Goal: Contribute content

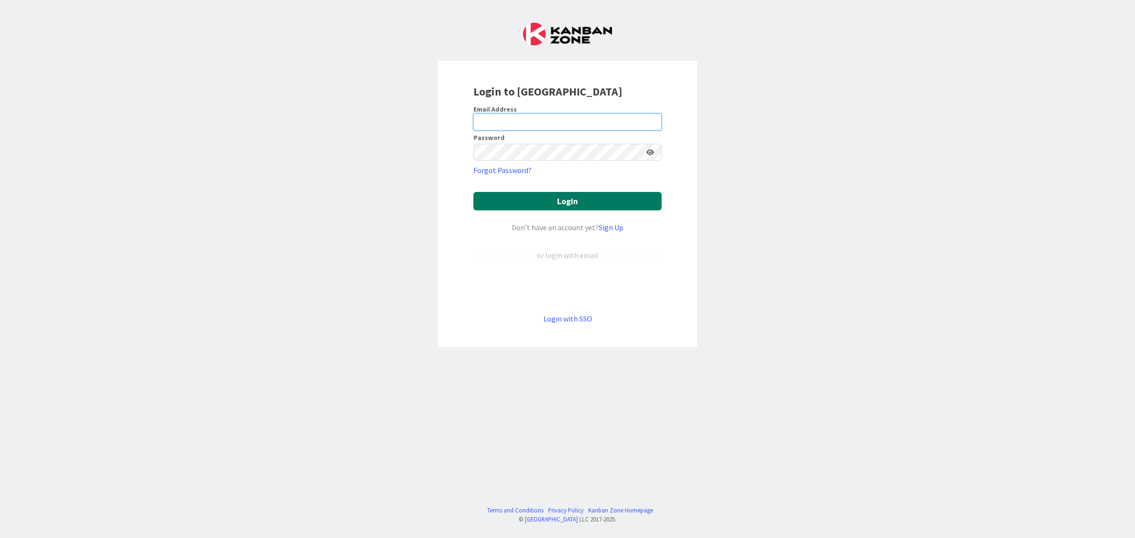
type input "[EMAIL_ADDRESS][DOMAIN_NAME]"
click at [562, 203] on button "Login" at bounding box center [567, 201] width 188 height 18
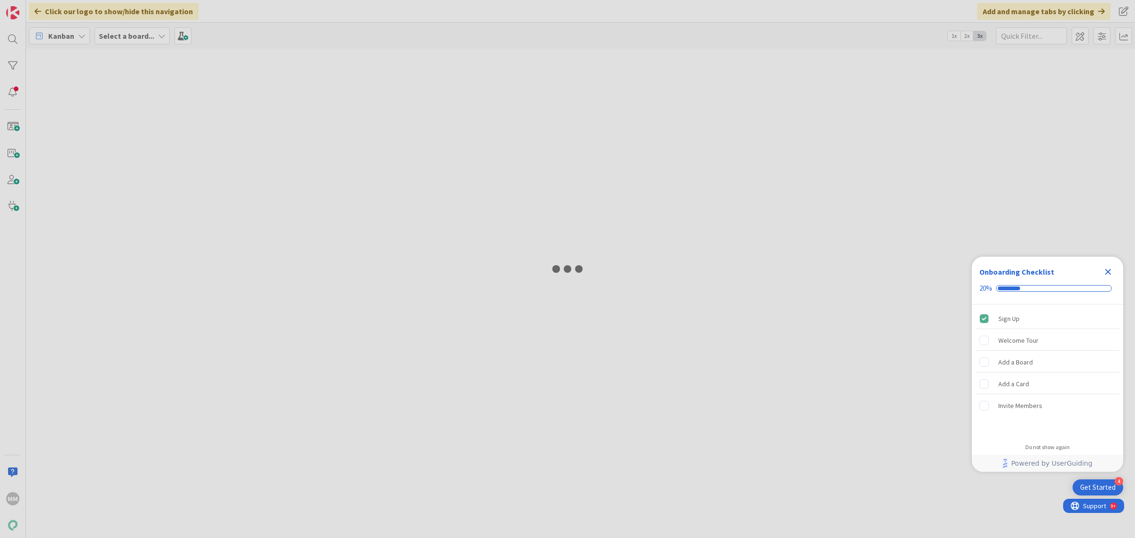
type input "kielisyys"
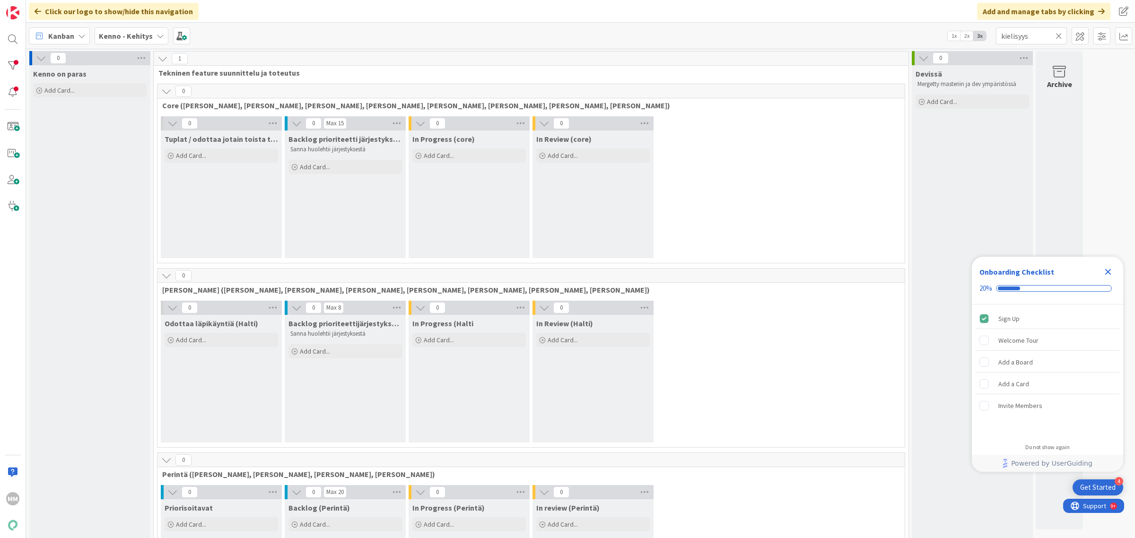
click at [148, 36] on b "Kenno - Kehitys" at bounding box center [126, 35] width 54 height 9
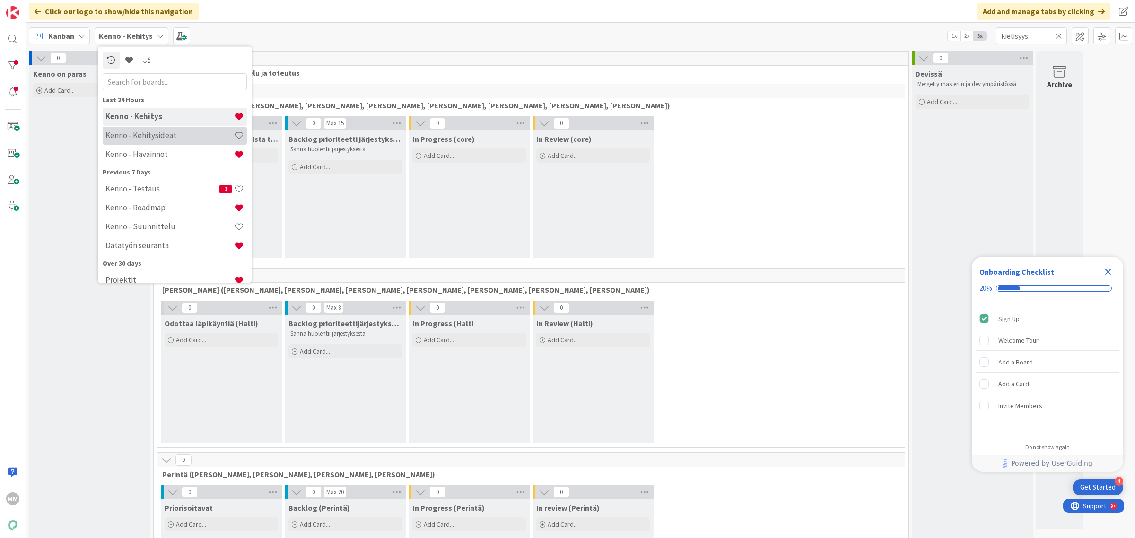
click at [171, 137] on h4 "Kenno - Kehitysideat" at bounding box center [169, 135] width 129 height 9
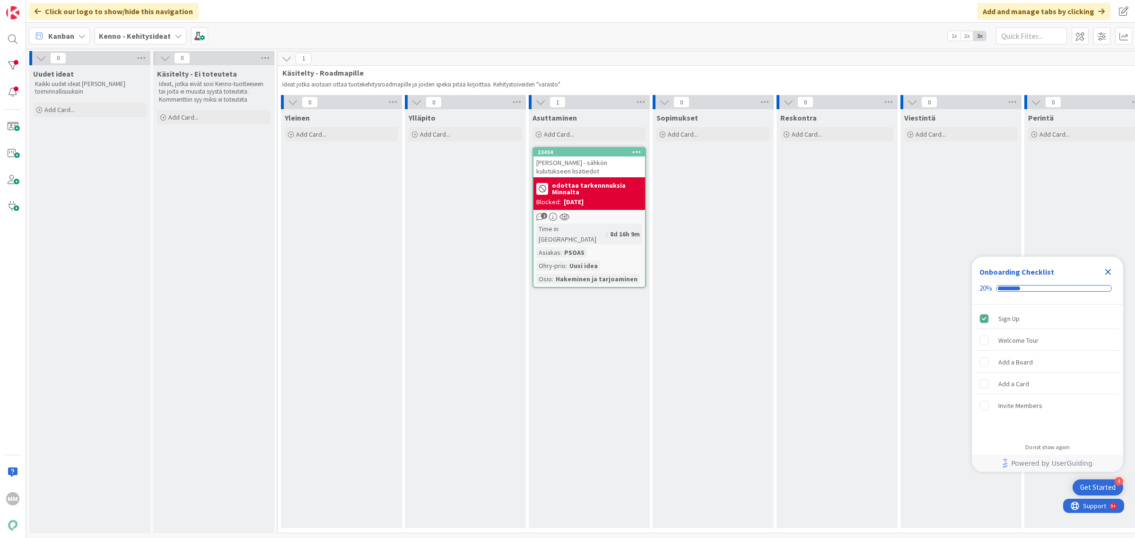
click at [140, 38] on b "Kenno - Kehitysideat" at bounding box center [135, 35] width 72 height 9
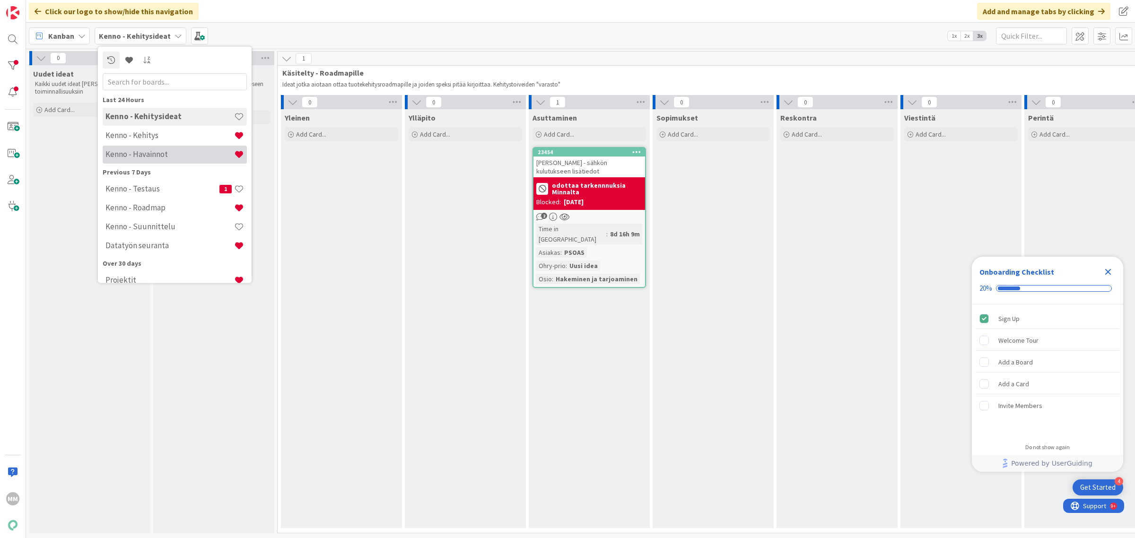
click at [148, 149] on h4 "Kenno - Havainnot" at bounding box center [169, 153] width 129 height 9
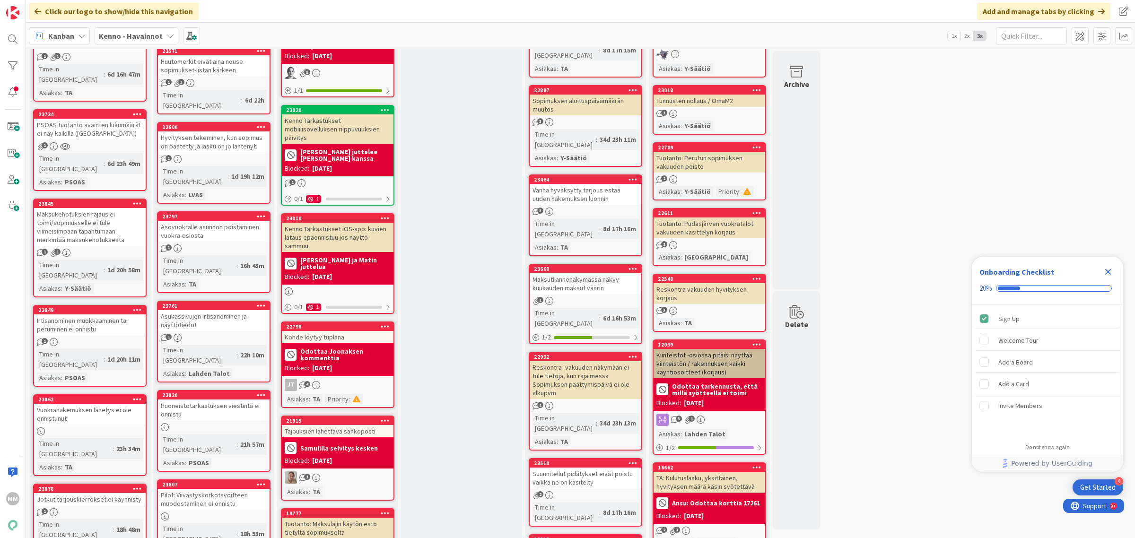
scroll to position [532, 0]
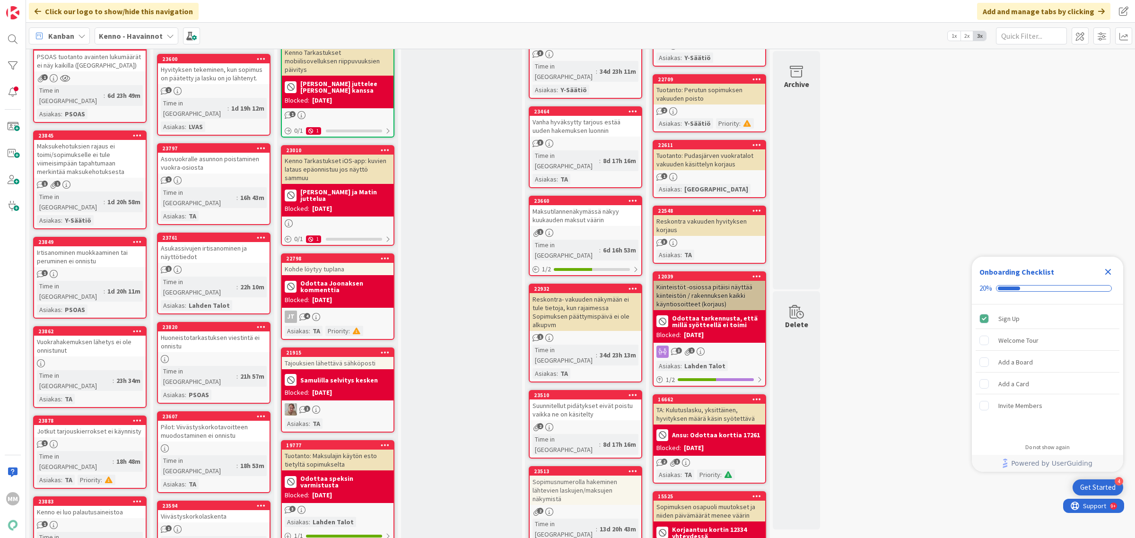
click at [220, 332] on div "Huoneistotarkastuksen viestintä ei onnistu" at bounding box center [214, 342] width 112 height 21
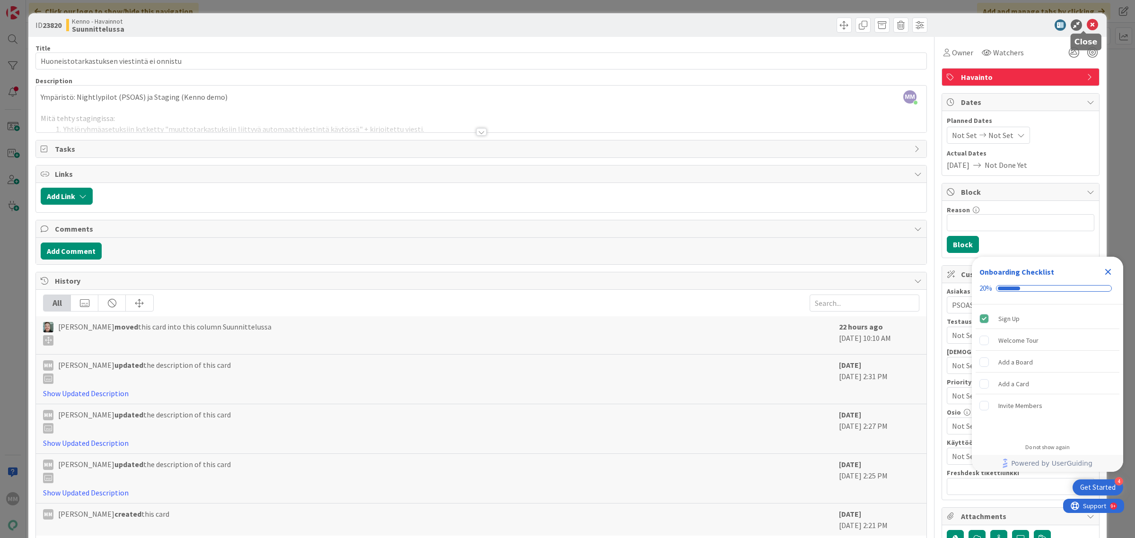
click at [1087, 22] on icon at bounding box center [1092, 24] width 11 height 11
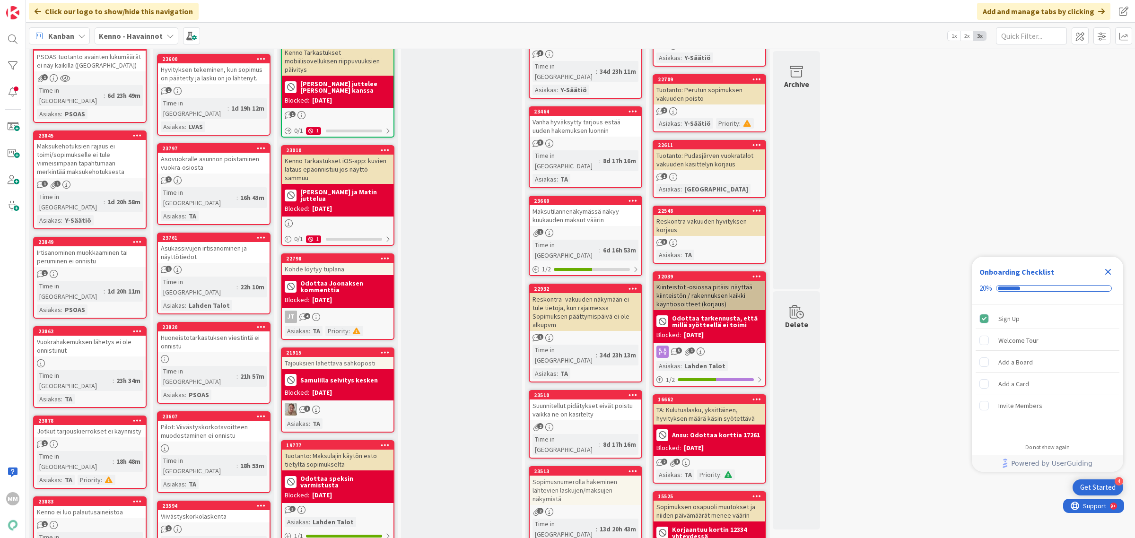
click at [155, 34] on b "Kenno - Havainnot" at bounding box center [131, 35] width 64 height 9
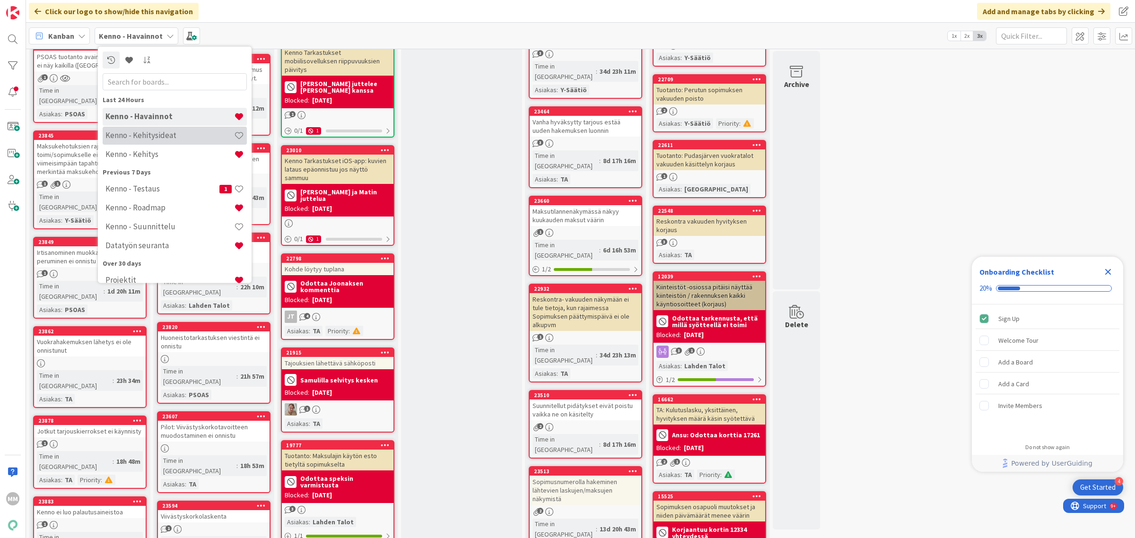
click at [152, 131] on h4 "Kenno - Kehitysideat" at bounding box center [169, 135] width 129 height 9
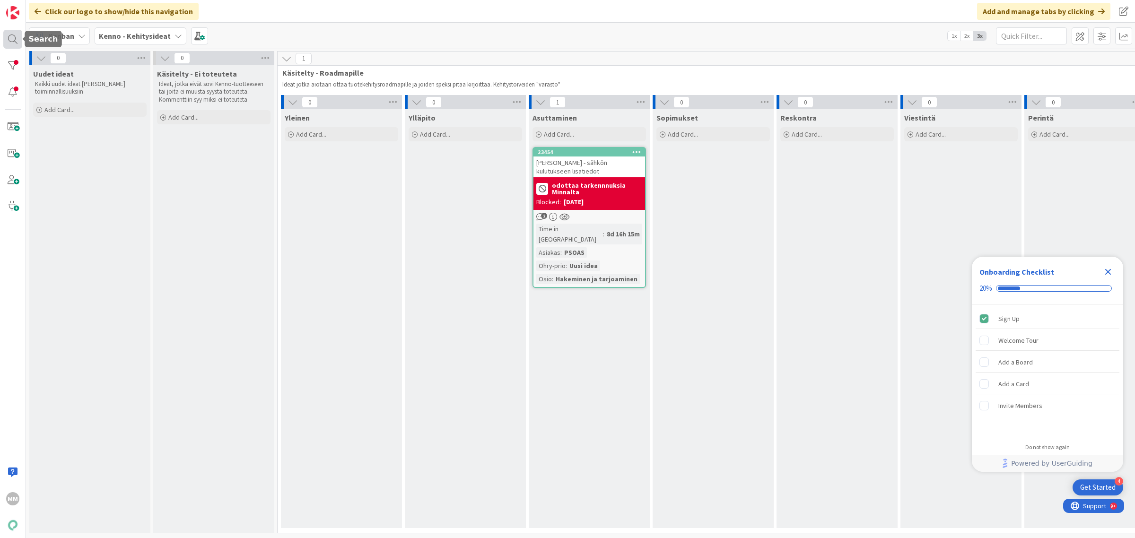
click at [11, 39] on div at bounding box center [12, 39] width 19 height 19
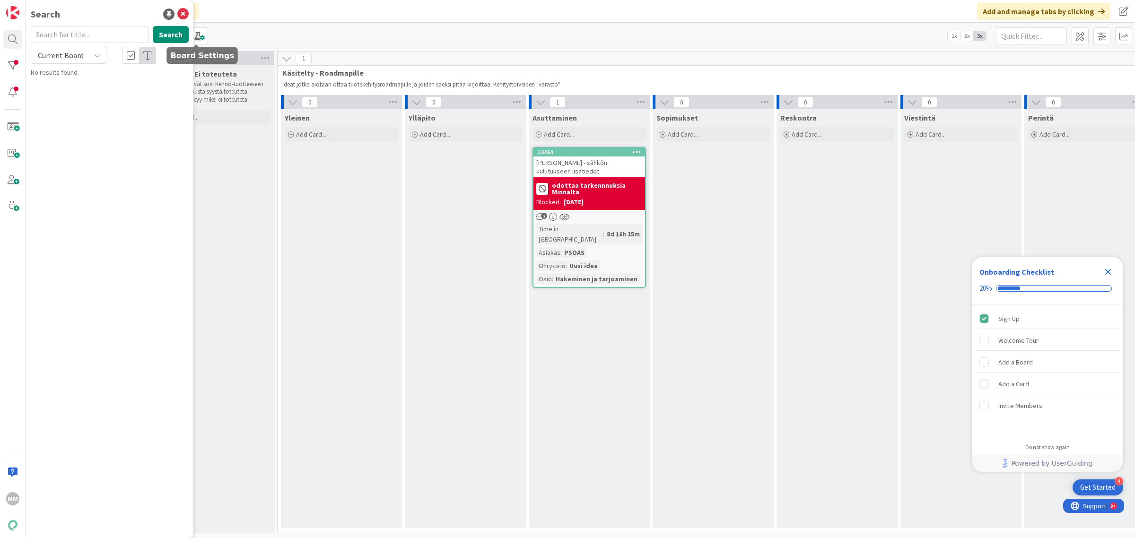
click at [258, 15] on div "Click our logo to show/hide this navigation Add and manage tabs by clicking" at bounding box center [580, 11] width 1109 height 23
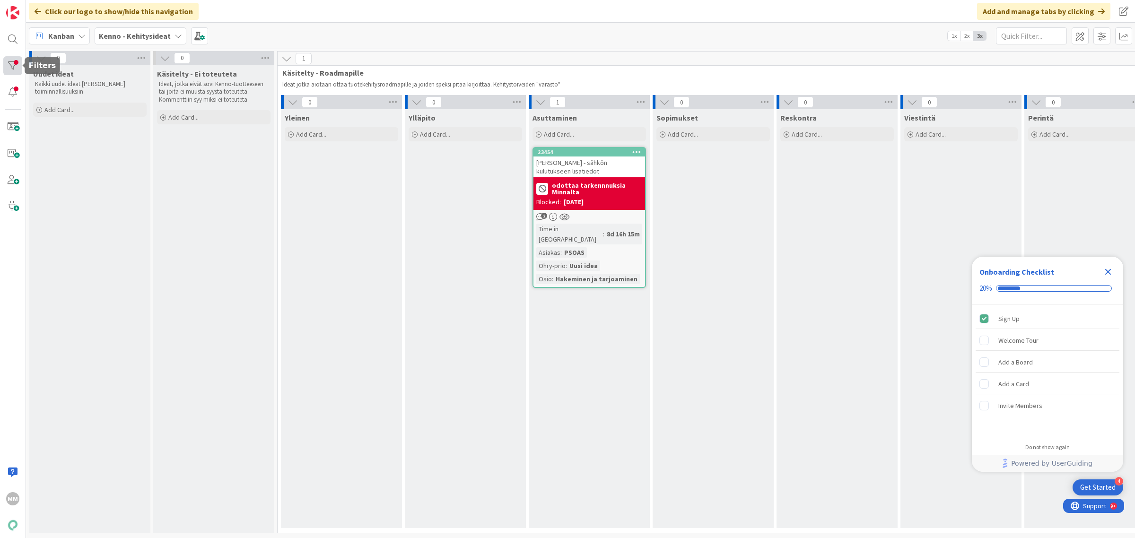
click at [11, 64] on div at bounding box center [12, 65] width 19 height 19
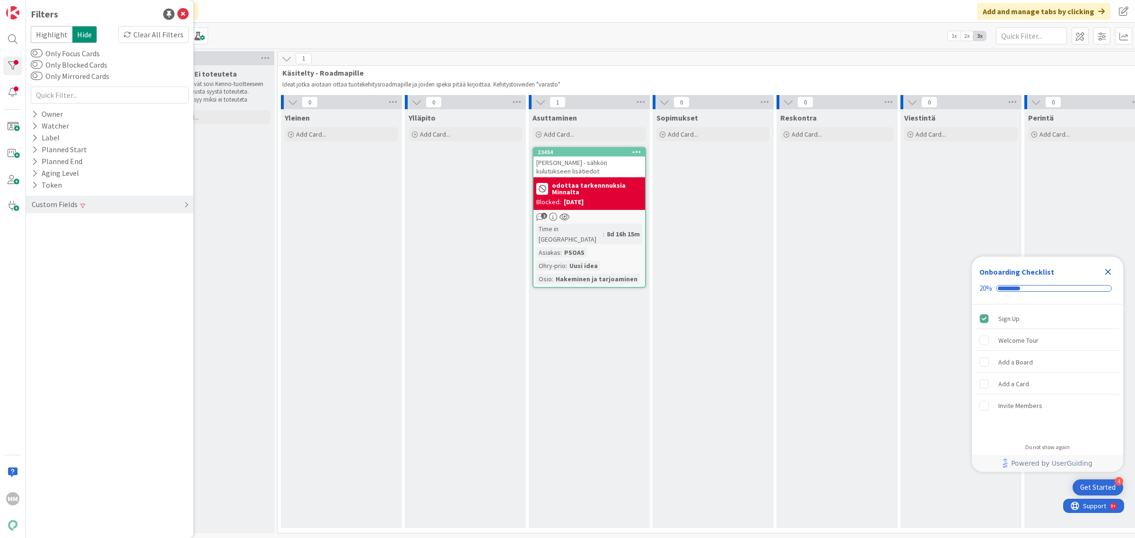
click at [90, 204] on div "Custom Fields" at bounding box center [109, 204] width 167 height 17
click at [66, 225] on button "Asiakas" at bounding box center [50, 224] width 38 height 12
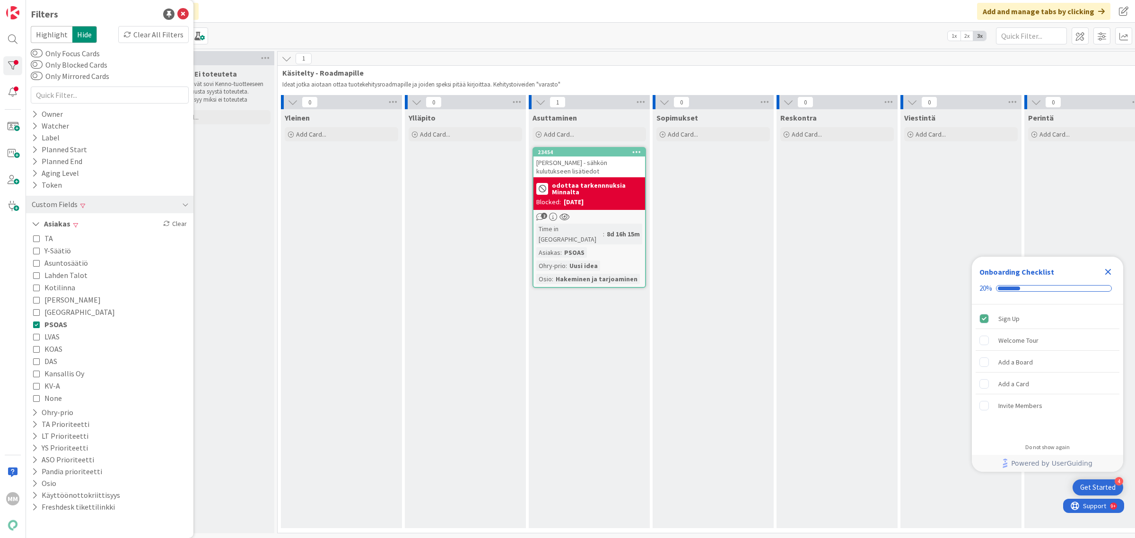
click at [62, 322] on span "PSOAS" at bounding box center [55, 324] width 23 height 12
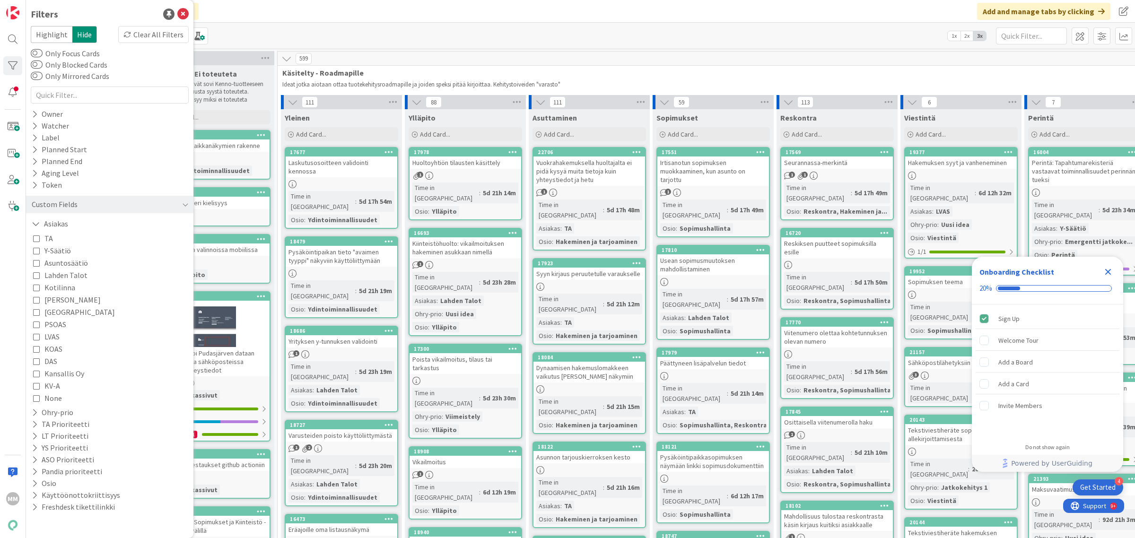
click at [367, 22] on div "Click our logo to show/hide this navigation Add and manage tabs by clicking" at bounding box center [580, 11] width 1109 height 23
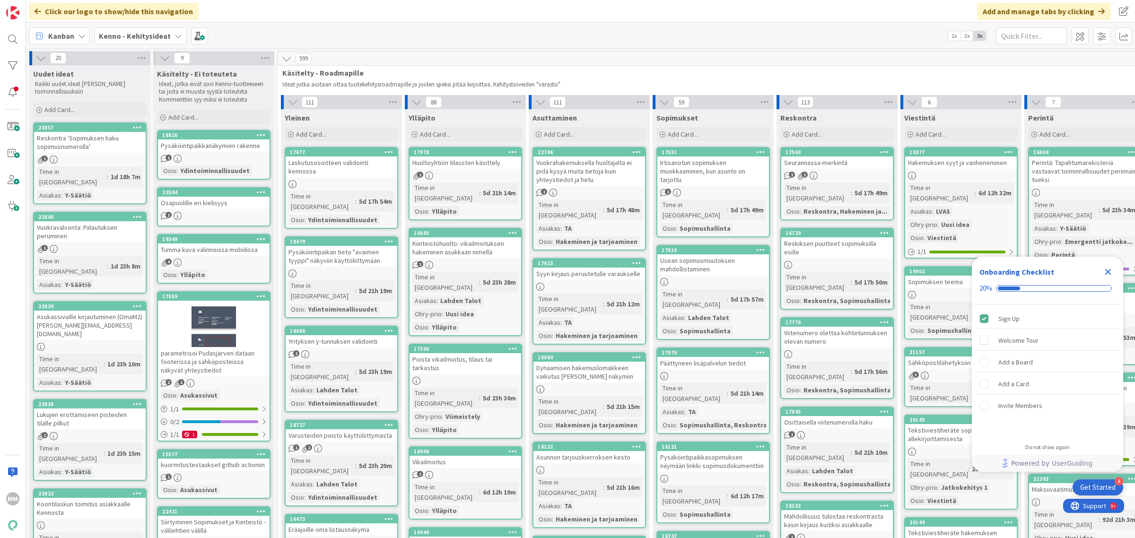
click at [168, 39] on div "Kenno - Kehitysideat" at bounding box center [141, 35] width 92 height 17
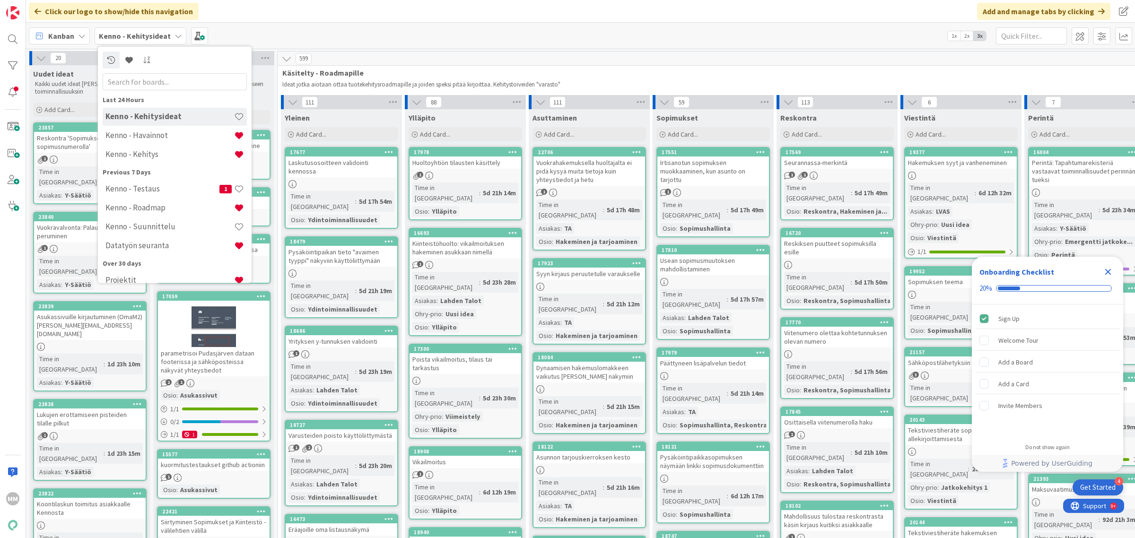
click at [301, 25] on div "Kanban Kenno - Kehitysideat Last 24 Hours Kenno - Kehitysideat Kenno - [GEOGRAP…" at bounding box center [580, 36] width 1109 height 26
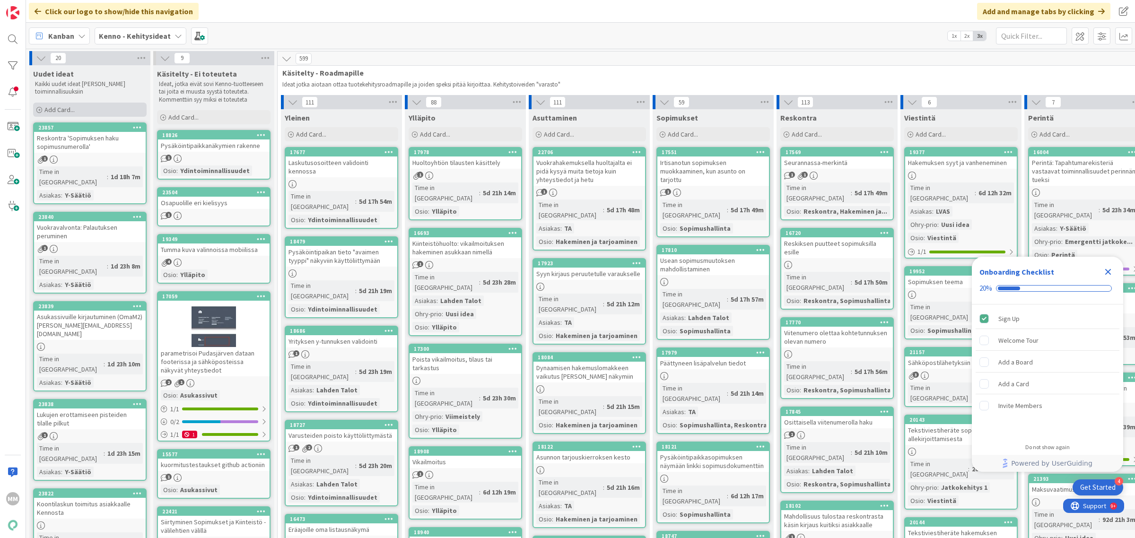
click at [77, 108] on div "Add Card..." at bounding box center [89, 110] width 113 height 14
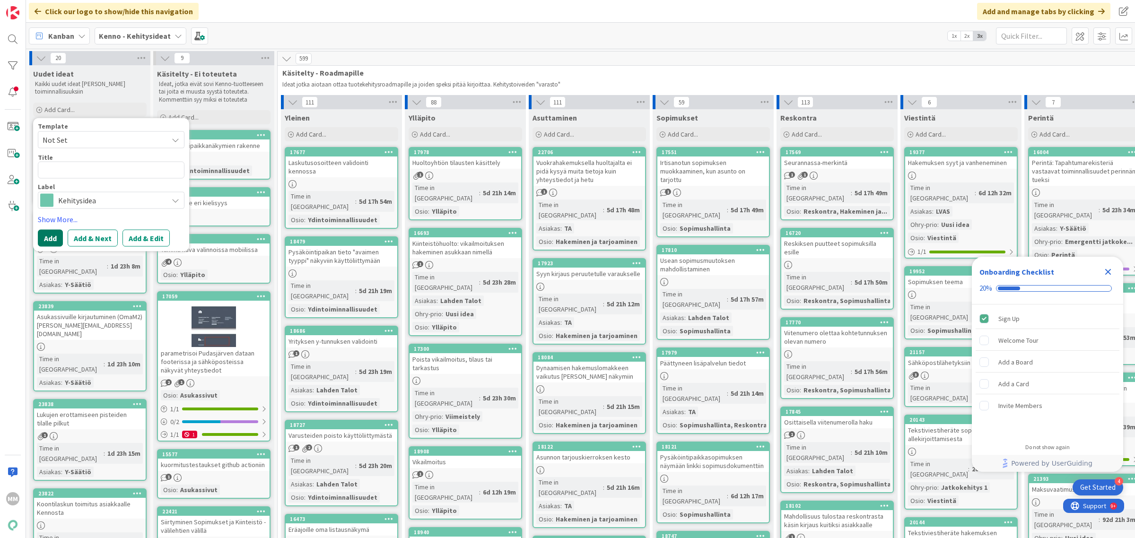
click at [48, 239] on button "Add" at bounding box center [50, 238] width 25 height 17
click at [89, 166] on textarea at bounding box center [111, 169] width 147 height 17
type textarea "H"
type textarea "x"
type textarea "Hu"
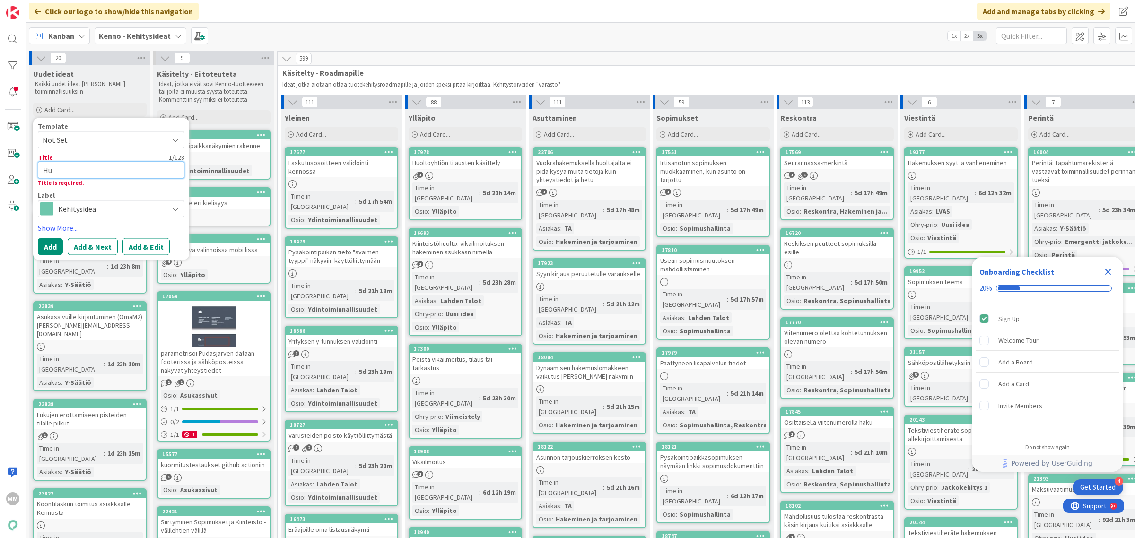
type textarea "x"
type textarea "Huo"
type textarea "x"
type textarea "Huon"
type textarea "x"
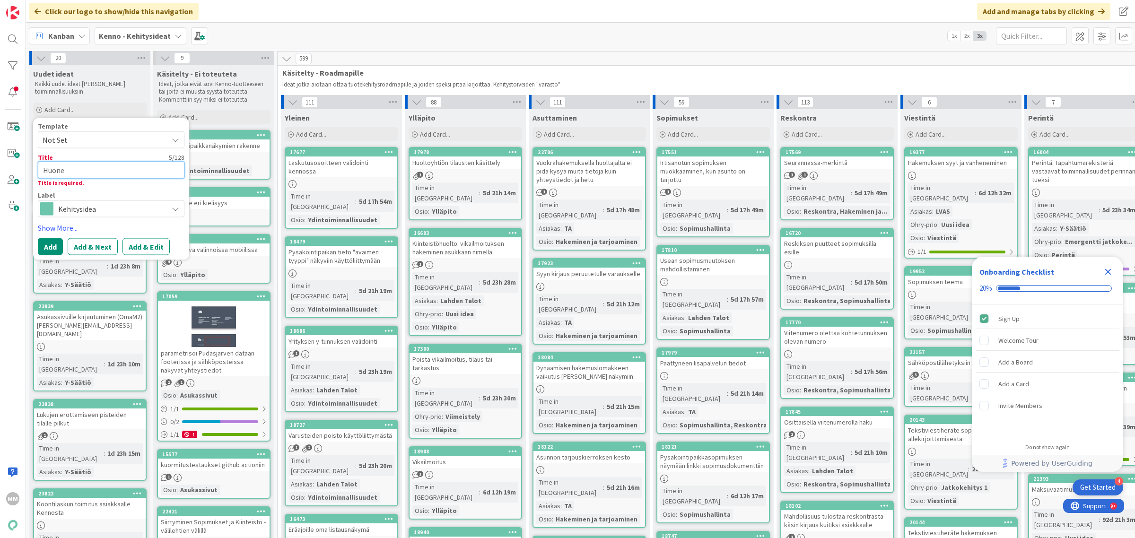
type textarea "Huonei"
type textarea "x"
type textarea "Huoneis"
type textarea "x"
type textarea "Huoneist"
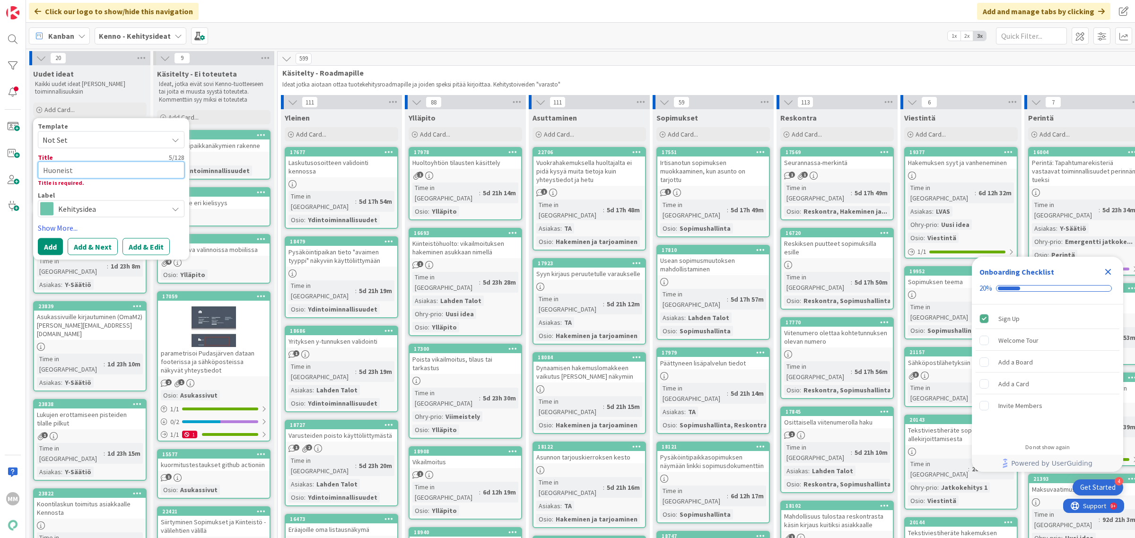
type textarea "x"
type textarea "Huoneisto"
type textarea "x"
type textarea "Huoneistota"
type textarea "x"
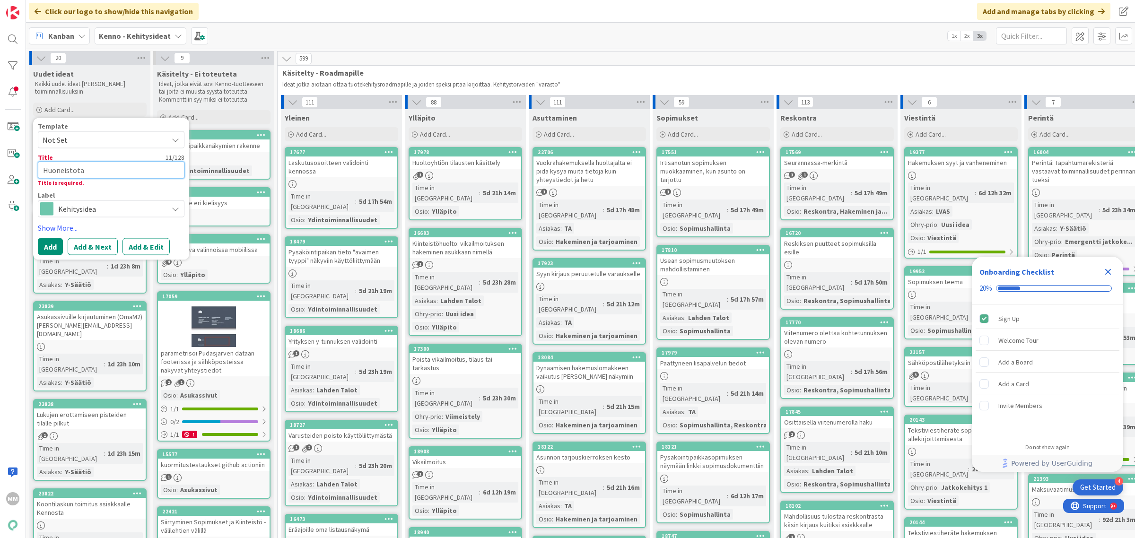
type textarea "Huoneistotar"
type textarea "x"
type textarea "Huoneistotark"
type textarea "x"
type textarea "Huoneistotarkas"
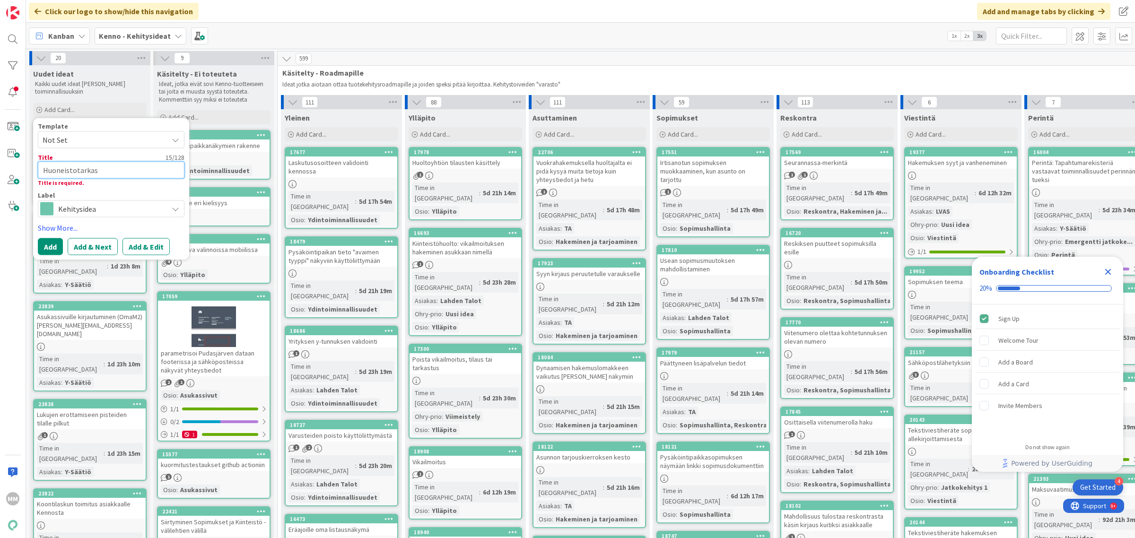
type textarea "x"
type textarea "Huoneistotarkast"
type textarea "x"
type textarea "Huoneistotarkastu"
type textarea "x"
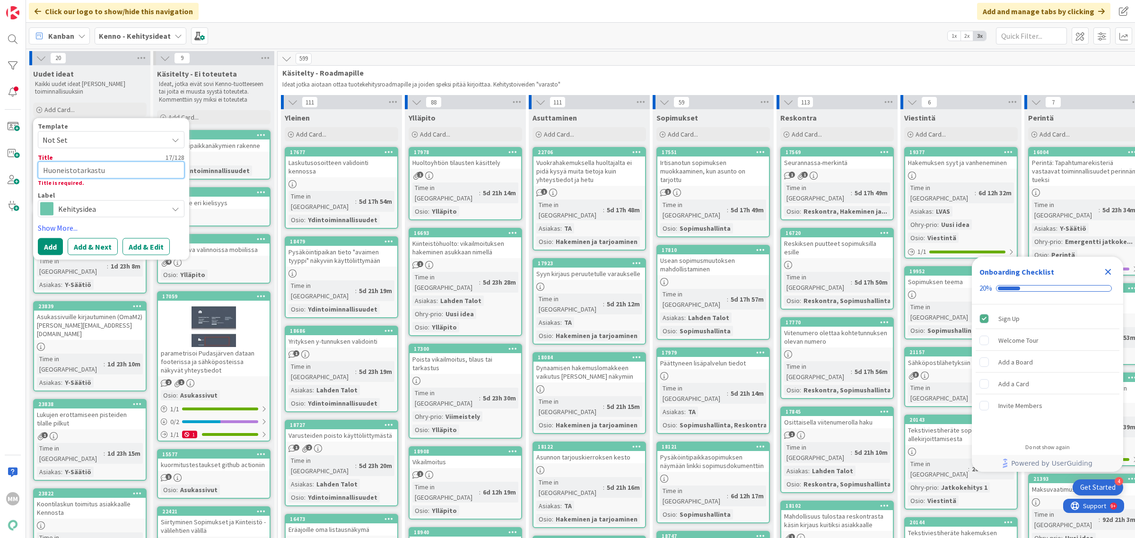
type textarea "Huoneistotarkastuk"
type textarea "x"
type textarea "Huoneistotarkastuks"
type textarea "x"
type textarea "Huoneistotarkastukse"
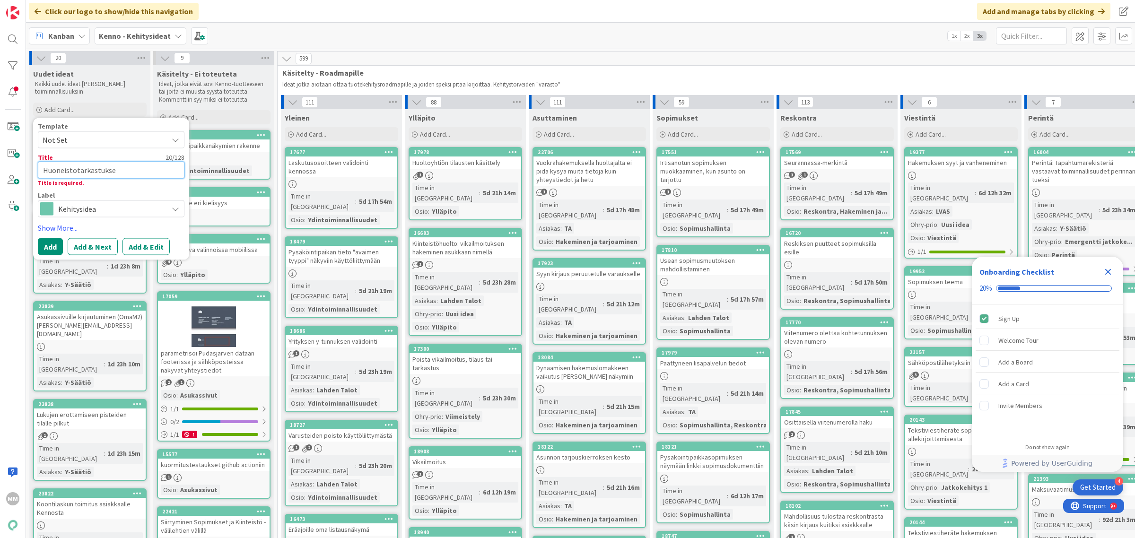
type textarea "x"
type textarea "Huoneistotarkastuksen"
type textarea "x"
type textarea "Huoneistotarkastuksen l"
type textarea "x"
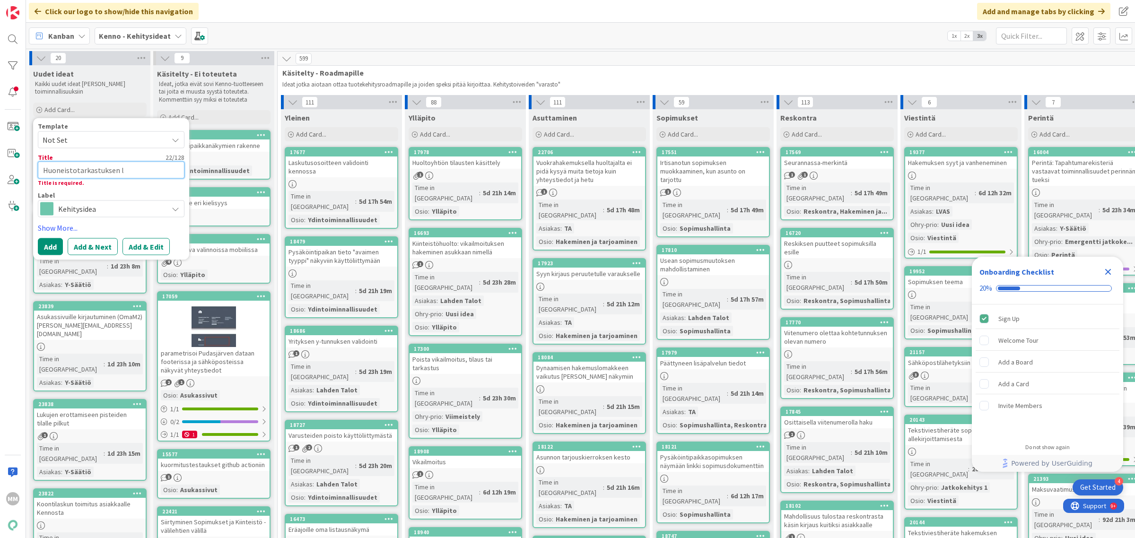
type textarea "Huoneistotarkastuksen li"
type textarea "x"
type textarea "Huoneistotarkastuksen lis"
type textarea "x"
type textarea "Huoneistotarkastuksen lista"
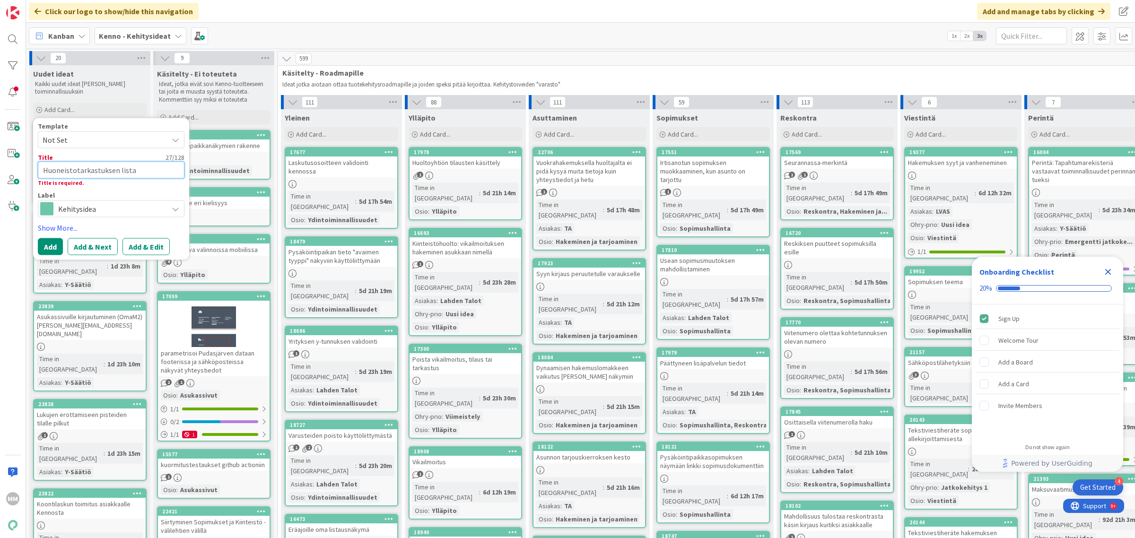
type textarea "x"
type textarea "Huoneistotarkastuksen listaa"
type textarea "x"
type textarea "Huoneistotarkastuksen listaan"
type textarea "x"
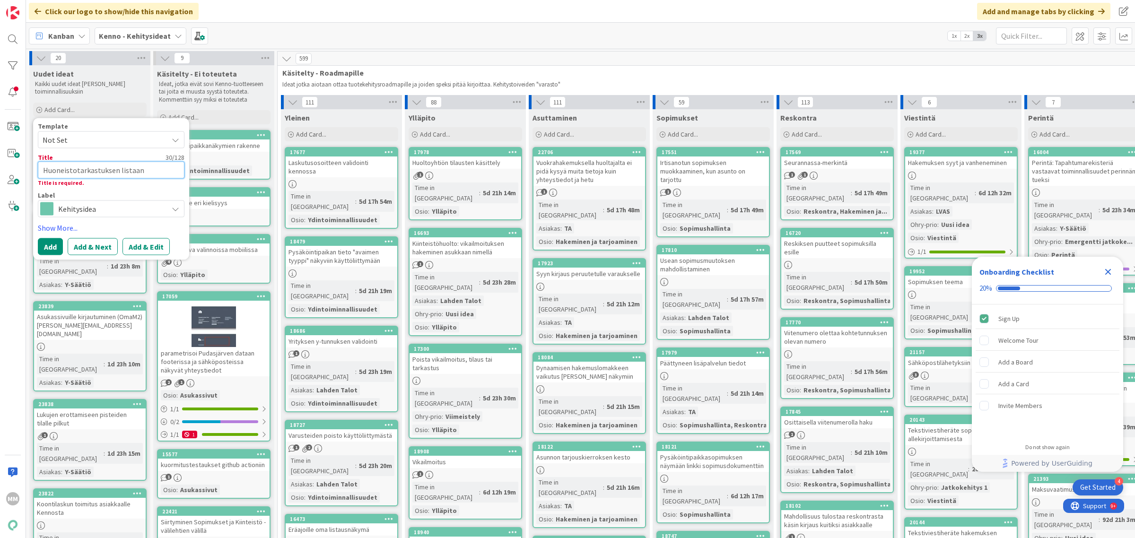
type textarea "Huoneistotarkastuksen listaan h"
type textarea "x"
type textarea "Huoneistotarkastuksen listaan huo"
type textarea "x"
type textarea "Huoneistotarkastuksen listaan huon"
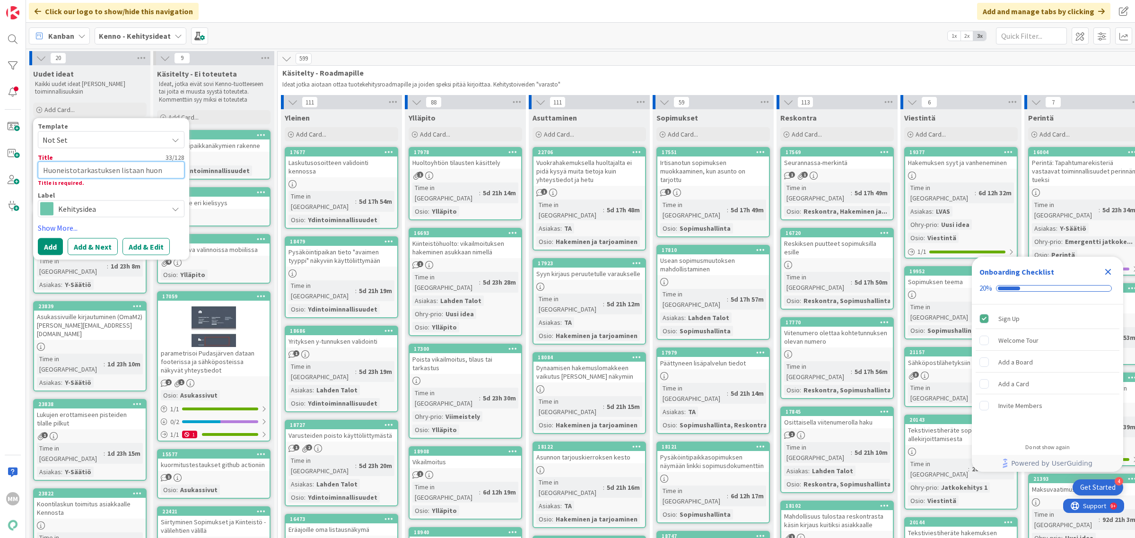
type textarea "x"
type textarea "Huoneistotarkastuksen listaan huone"
type textarea "x"
type textarea "Huoneistotarkastuksen listaan huonee"
type textarea "x"
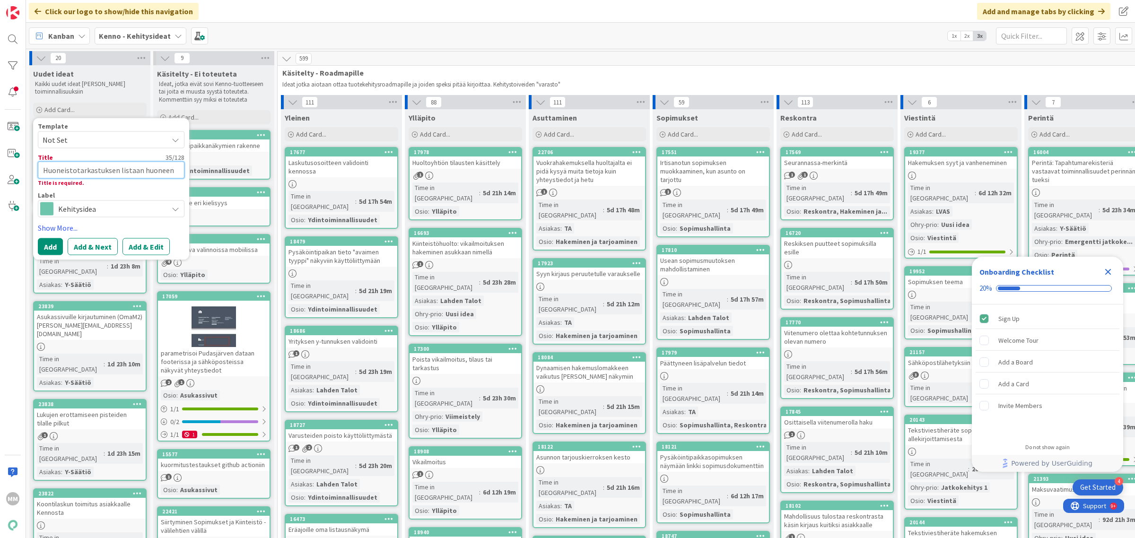
type textarea "Huoneistotarkastuksen listaan huoneen"
type textarea "x"
type textarea "Huoneistotarkastuksen listaan huoneen ta"
type textarea "x"
type textarea "Huoneistotarkastuksen listaan huoneen tar"
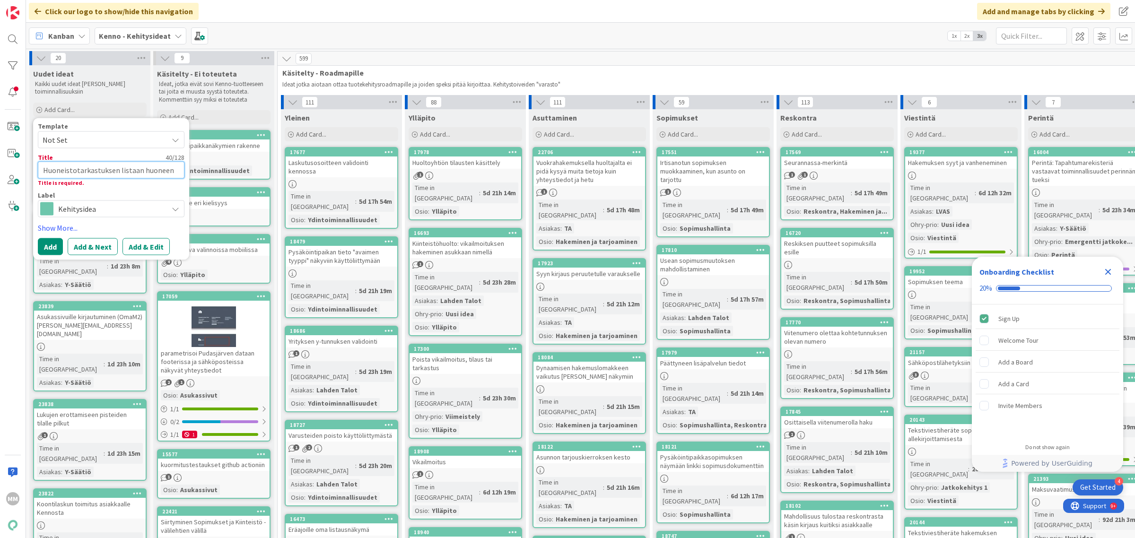
type textarea "x"
type textarea "Huoneistotarkastuksen listaan huoneen tark"
type textarea "x"
type textarea "Huoneistotarkastuksen listaan huoneen tarke"
type textarea "x"
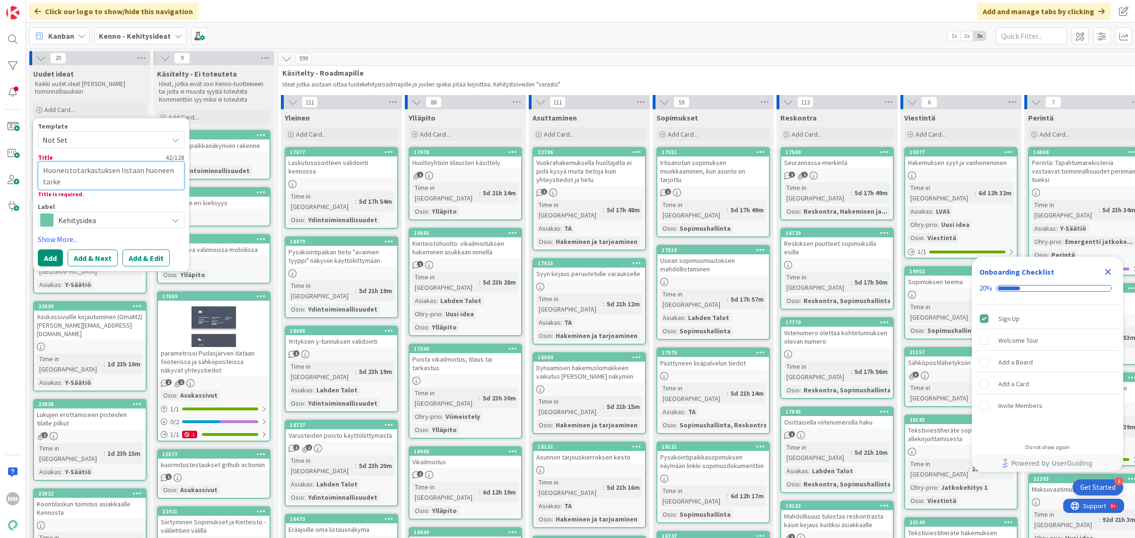
type textarea "Huoneistotarkastuksen listaan huoneen tarken"
type textarea "x"
type textarea "Huoneistotarkastuksen listaan huoneen tarkenne"
type textarea "x"
type textarea "Huoneistotarkastuksen listaan huoneen tarkenne"
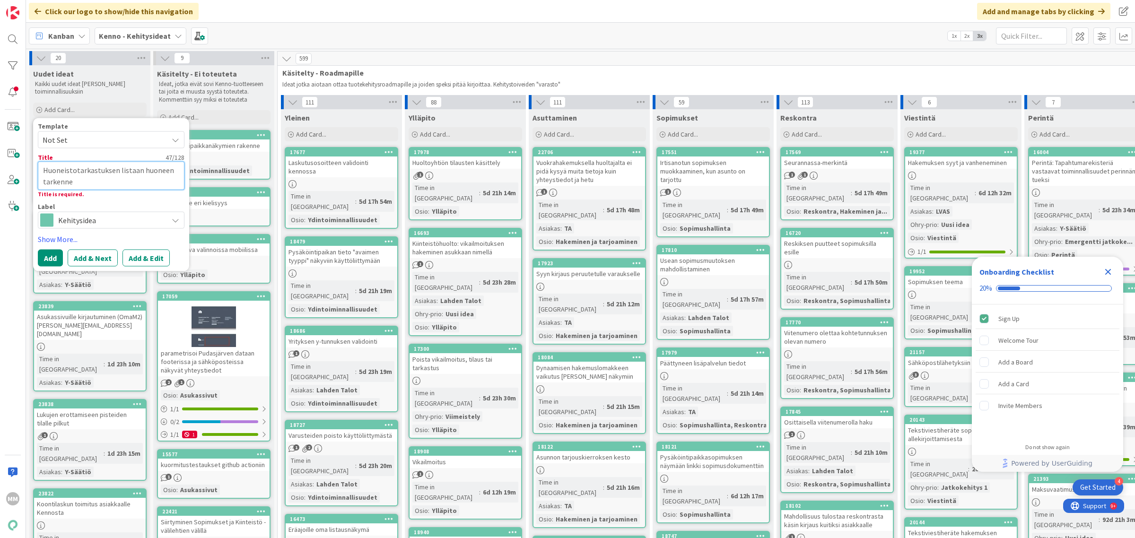
type textarea "x"
type textarea "Huoneistotarkastuksen listaan huoneen tarkenne nä"
type textarea "x"
type textarea "Huoneistotarkastuksen listaan huoneen tarkenne näk"
type textarea "x"
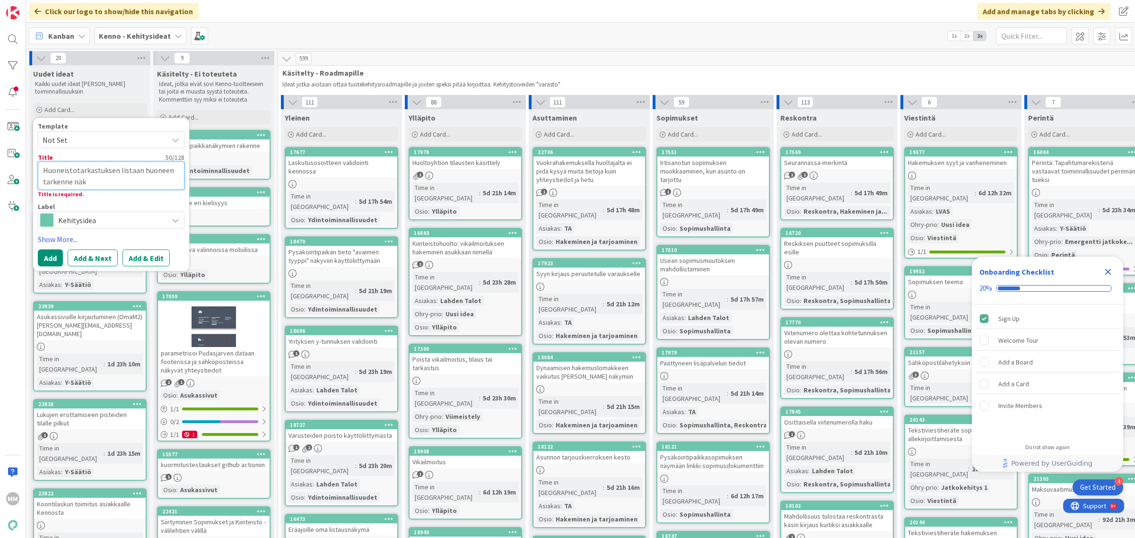
type textarea "Huoneistotarkastuksen listaan huoneen tarkenne näky"
type textarea "x"
type textarea "Huoneistotarkastuksen listaan huoneen tarkenne näkyv"
type textarea "x"
type textarea "Huoneistotarkastuksen listaan huoneen tarkenne näkyvi"
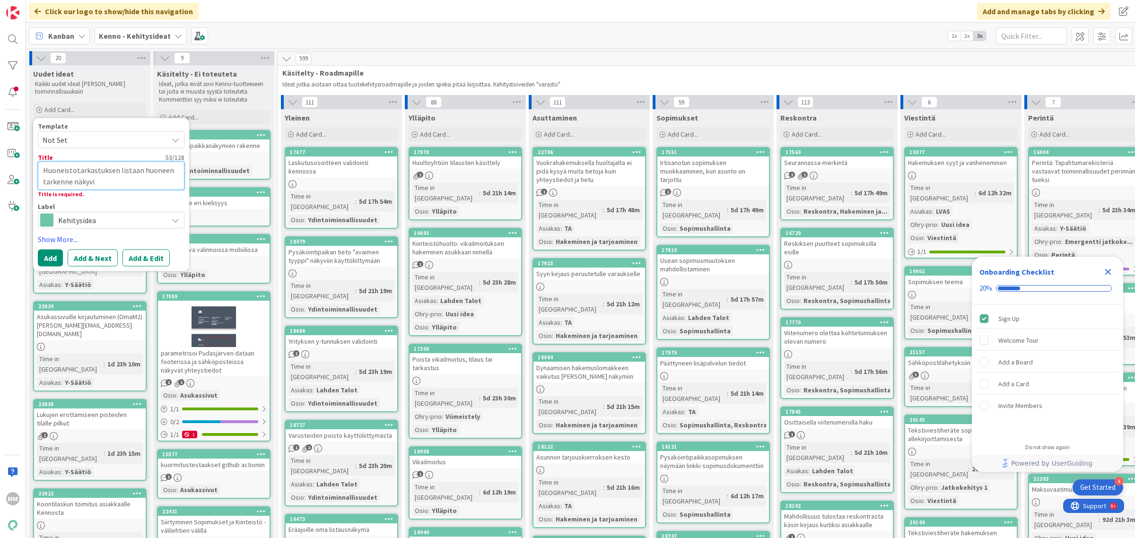
type textarea "x"
type textarea "Huoneistotarkastuksen listaan huoneen tarkenne näkyvii"
type textarea "x"
type textarea "Huoneistotarkastuksen listaan huoneen tarkenne näkyviin"
type textarea "x"
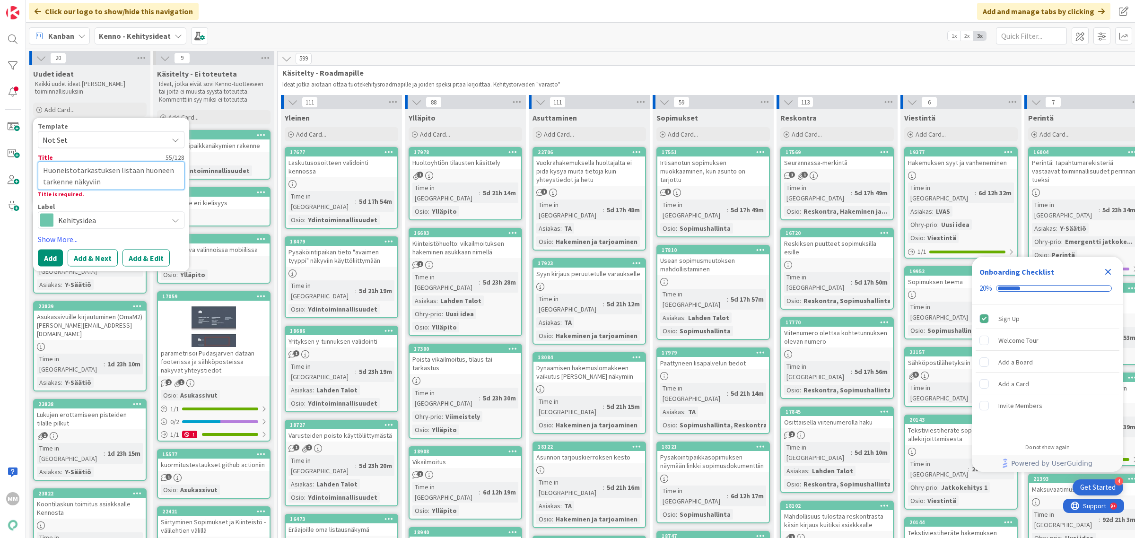
type textarea "Huoneistotarkastuksen listaan huoneen tarkenne näkyvii"
type textarea "x"
type textarea "Huoneistotarkastuksen listaan huoneen tarkenne näkyvi"
type textarea "x"
type textarea "Huoneistotarkastuksen listaan huoneen tarkenne näkyv"
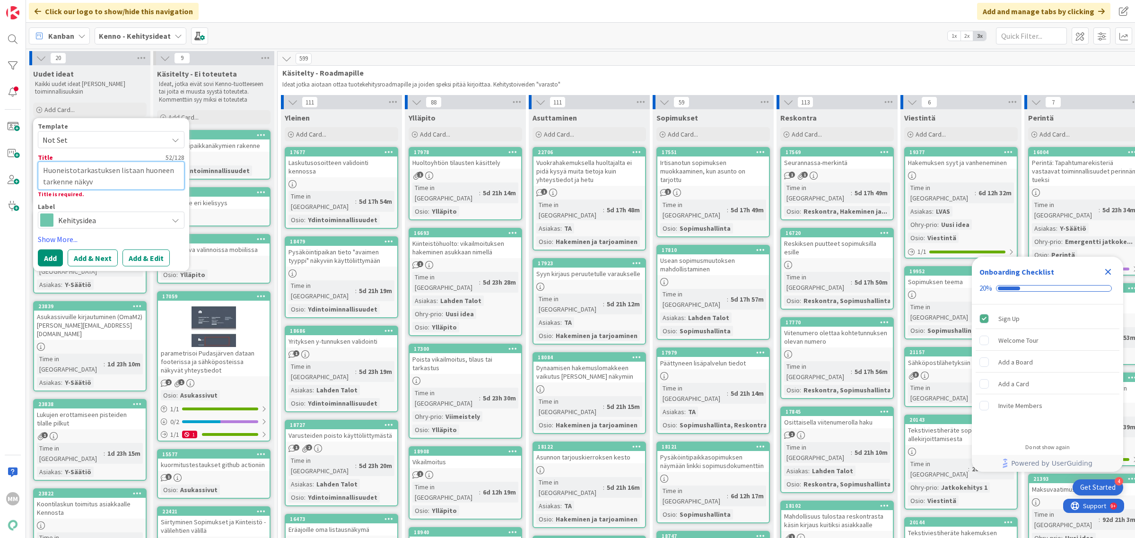
type textarea "x"
type textarea "Huoneistotarkastuksen listaan huoneen tarkenne näk"
type textarea "x"
type textarea "Huoneistotarkastuksen listaan huoneen tarkenne nä"
type textarea "x"
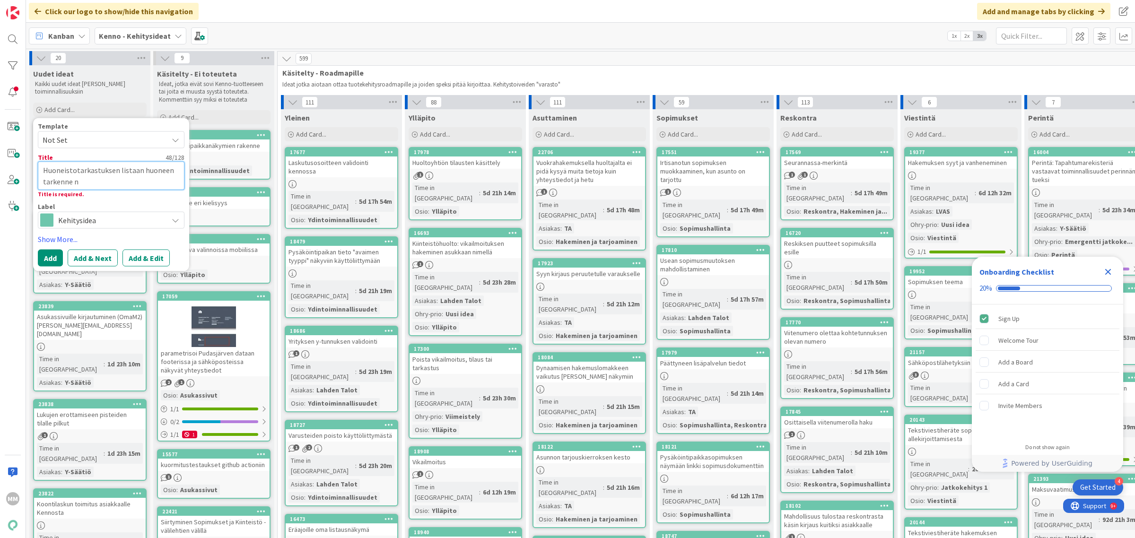
type textarea "Huoneistotarkastuksen listaan huoneen tarkenne"
type textarea "x"
type textarea "Huoneistotarkastuksen listaan huoneen tarkenne"
type textarea "x"
type textarea "Huoneistotarkastuksen listaan huoneen tarkennen"
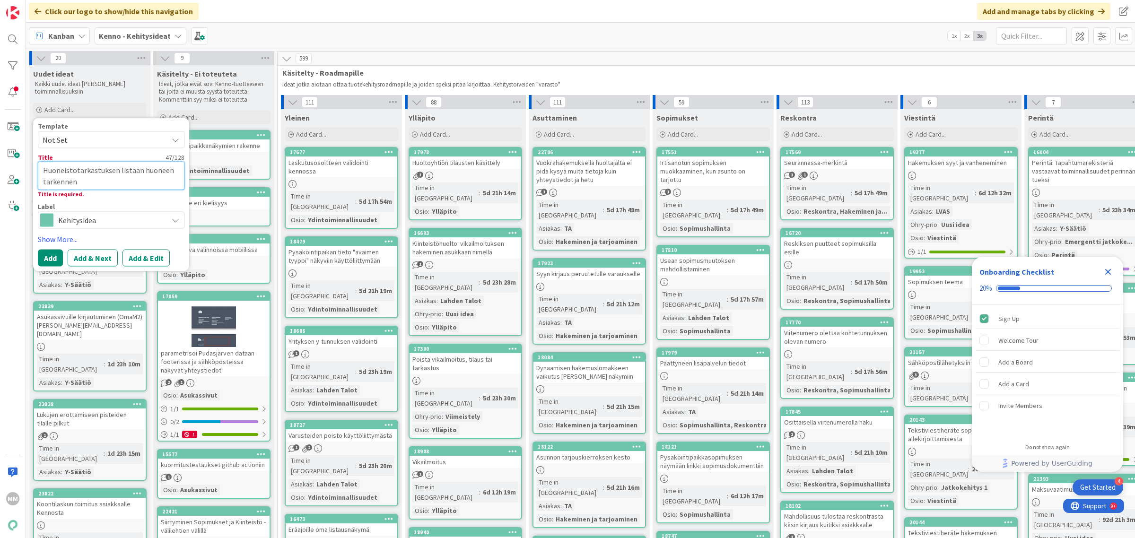
type textarea "x"
type textarea "Huoneistotarkastuksen listaan huoneen tarkenne"
type textarea "x"
type textarea "Huoneistotarkastuksen listaan huoneen tarkenne n"
type textarea "x"
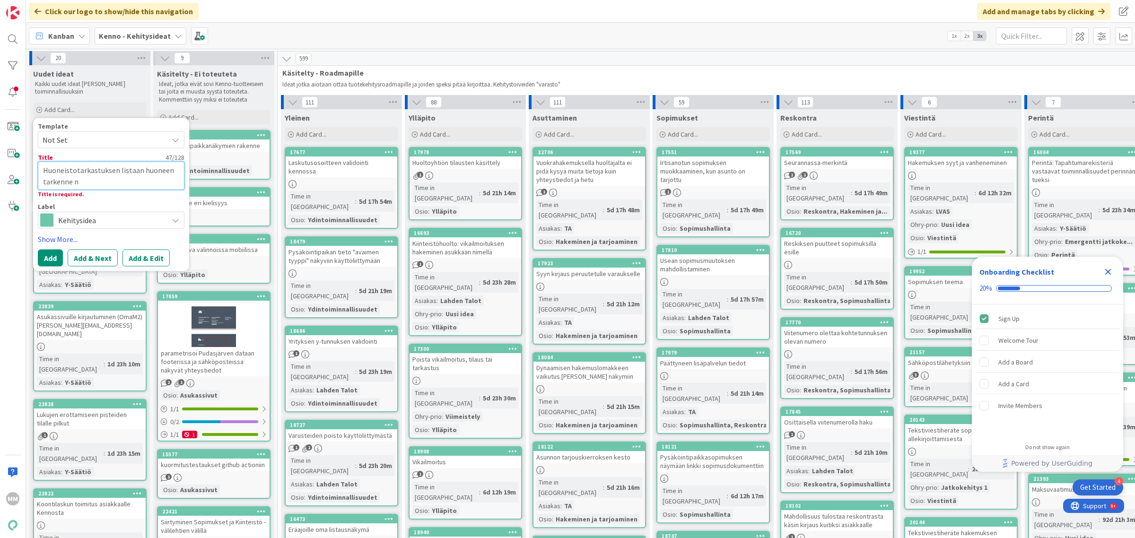
type textarea "Huoneistotarkastuksen listaan huoneen tarkenne nä"
type textarea "x"
type textarea "Huoneistotarkastuksen listaan huoneen tarkenne näk"
type textarea "x"
type textarea "Huoneistotarkastuksen listaan huoneen tarkenne näky"
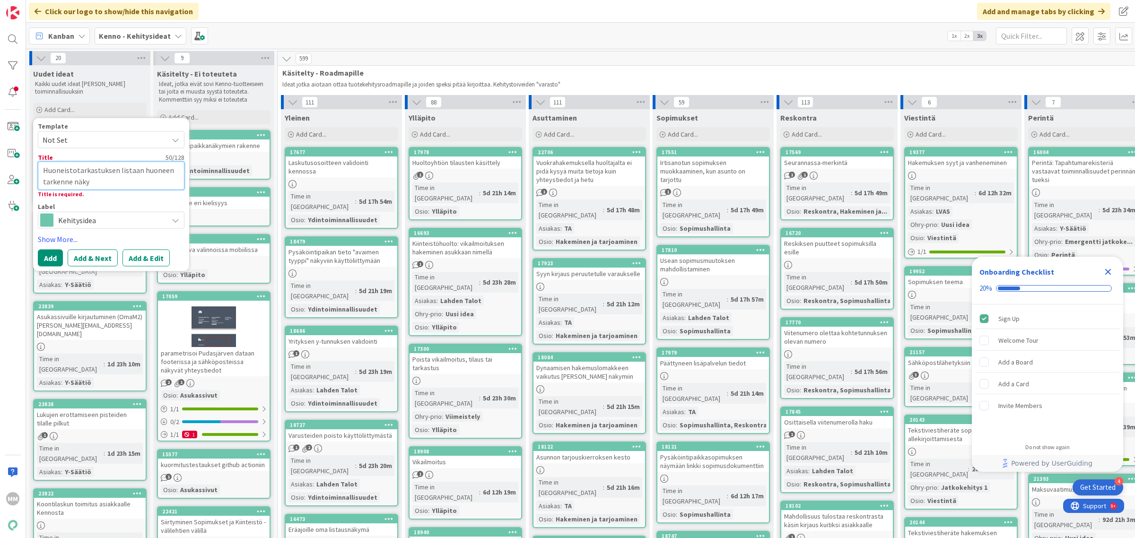
type textarea "x"
type textarea "Huoneistotarkastuksen listaan huoneen tarkenne näkyv"
type textarea "x"
type textarea "Huoneistotarkastuksen listaan huoneen tarkenne näkyvi"
type textarea "x"
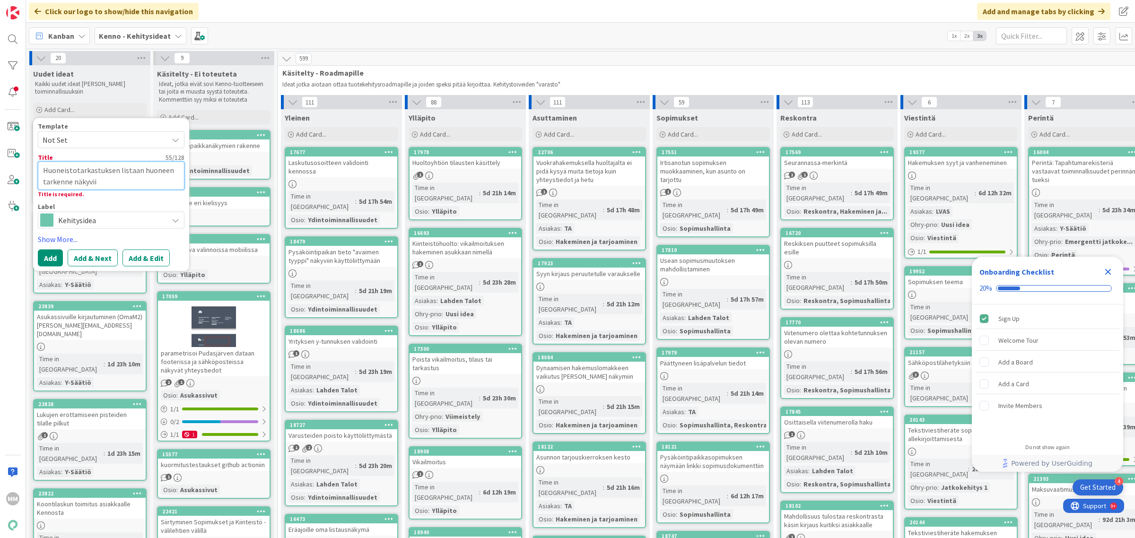
type textarea "Huoneistotarkastuksen listaan huoneen tarkenne näkyviin"
type textarea "x"
click at [128, 167] on textarea "Huoneistotarkastuksen listaan huoneen tarkenne näkyviin" at bounding box center [111, 175] width 147 height 29
click at [148, 183] on textarea "Huoneistotarkastuksen listaan huoneen tarkenne näkyviin" at bounding box center [111, 175] width 147 height 29
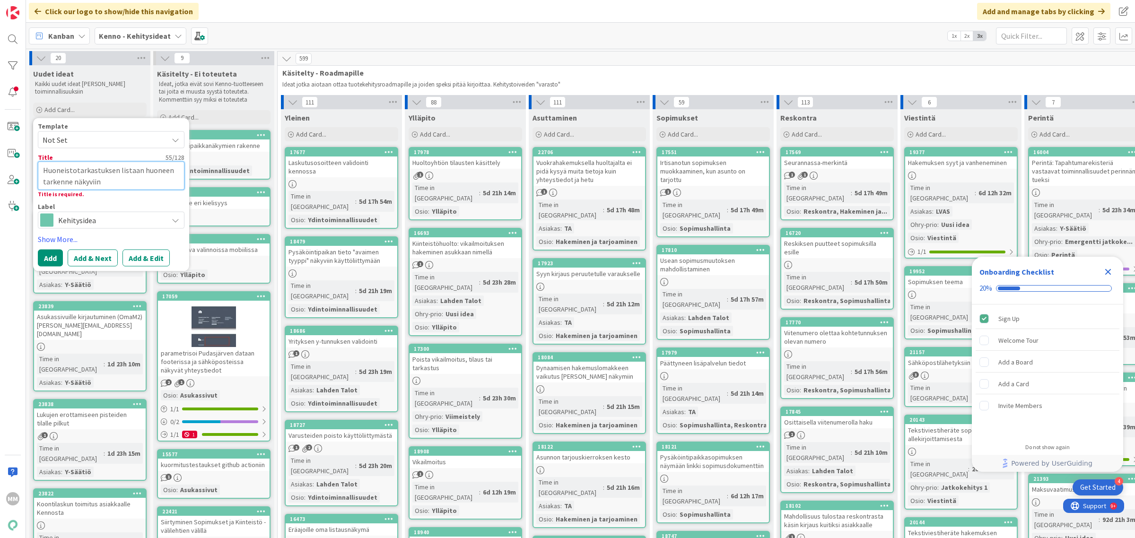
click at [126, 165] on textarea "Huoneistotarkastuksen listaan huoneen tarkenne näkyviin" at bounding box center [111, 175] width 147 height 29
click at [51, 258] on button "Add" at bounding box center [50, 258] width 25 height 17
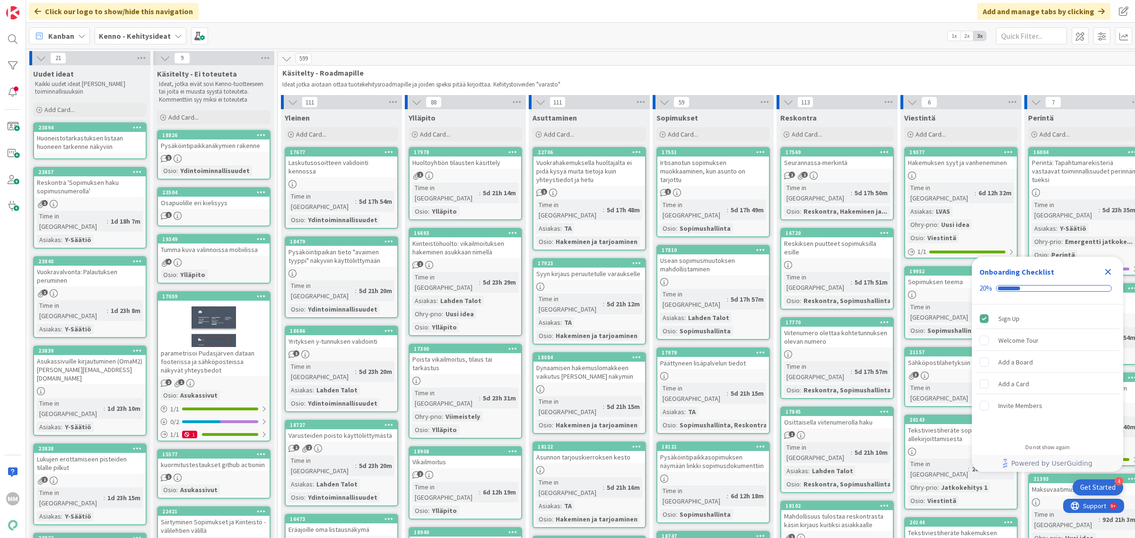
click at [102, 138] on div "Huoneistotarkastuksen listaan huoneen tarkenne näkyviin" at bounding box center [90, 142] width 112 height 21
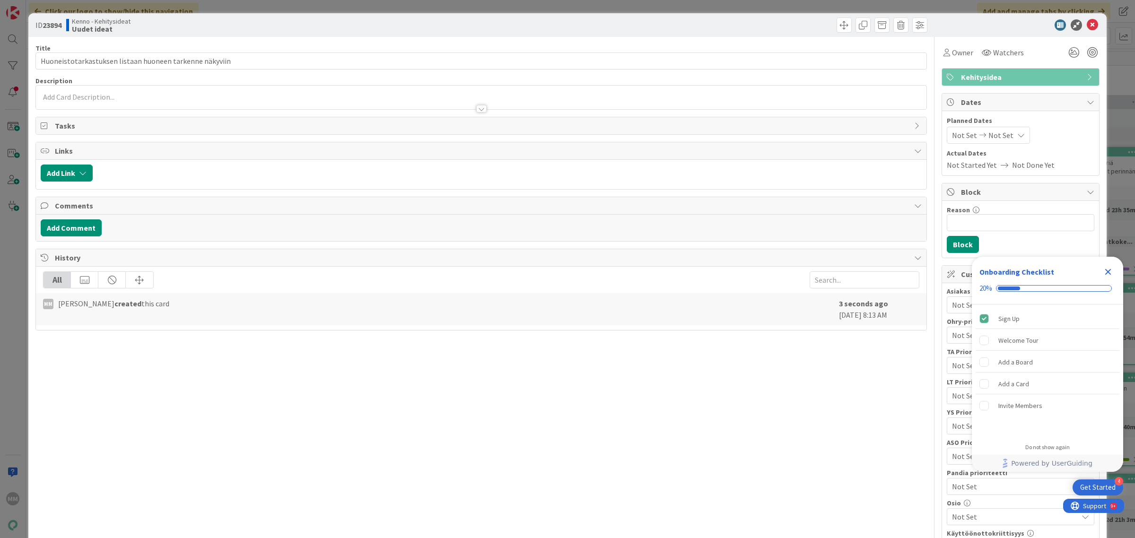
click at [135, 101] on div at bounding box center [481, 104] width 890 height 10
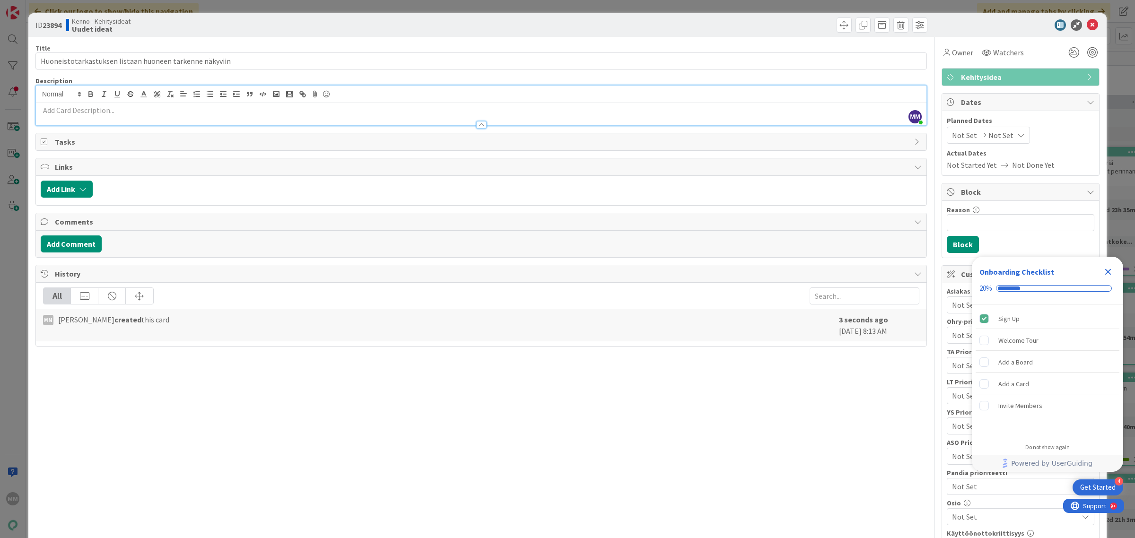
click at [151, 111] on p at bounding box center [481, 110] width 881 height 11
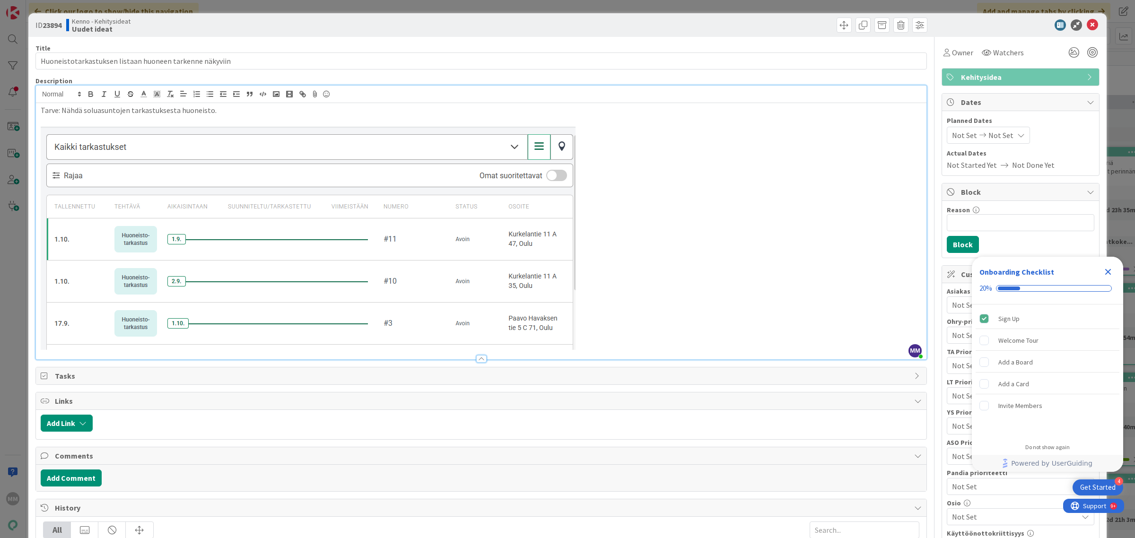
click at [223, 109] on p "Tarve: Nähdä soluasuntojen tarkastuksesta huoneisto." at bounding box center [481, 110] width 881 height 11
drag, startPoint x: 225, startPoint y: 110, endPoint x: 85, endPoint y: 111, distance: 140.0
click at [85, 111] on p "Tarve: Nähdä soluasuntojen tarkastuksesta huoneisto." at bounding box center [481, 110] width 881 height 11
click at [80, 112] on p "Tarve: Nähdä osoitteesta suoraan huoneen tarkenne." at bounding box center [481, 110] width 881 height 11
click at [288, 111] on p "Tarve: Nähdä kuvassa olevasta osoitteesta suoraan myös huoneen tarkenne." at bounding box center [481, 110] width 881 height 11
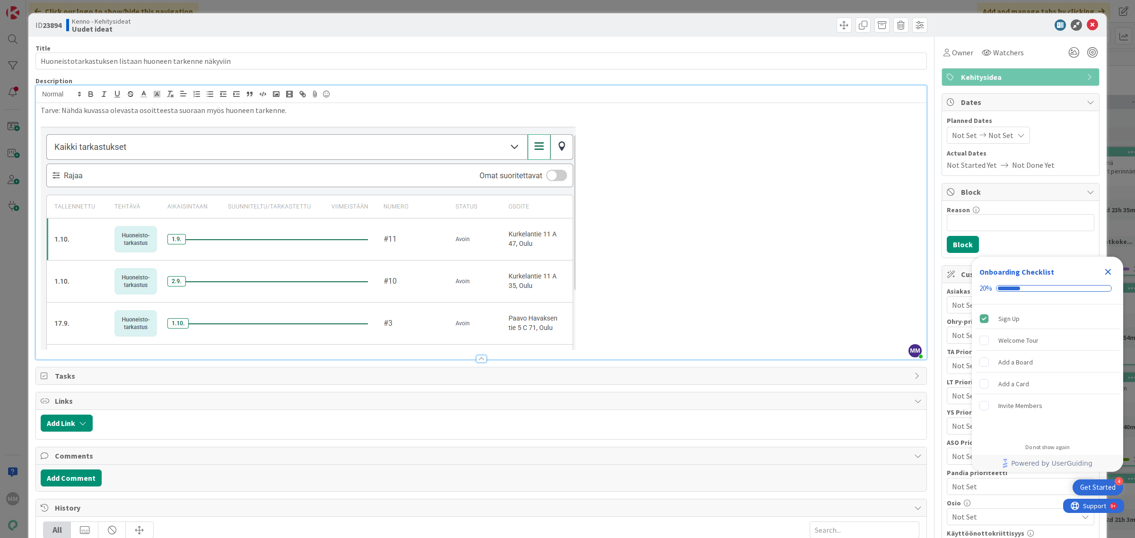
click at [722, 200] on p at bounding box center [481, 238] width 881 height 224
